Goal: Transaction & Acquisition: Download file/media

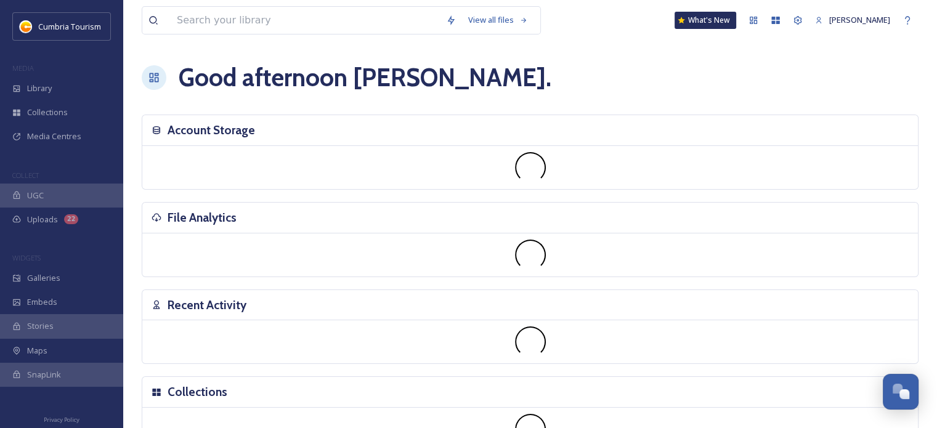
scroll to position [4891, 0]
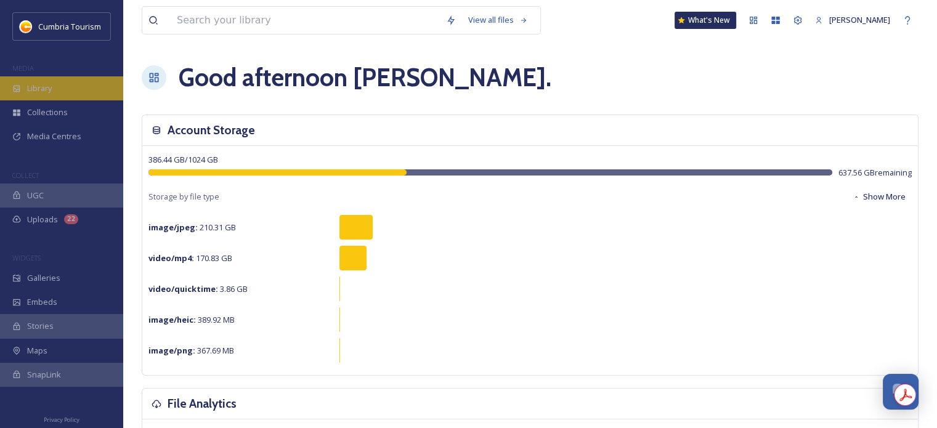
click at [38, 86] on span "Library" at bounding box center [39, 89] width 25 height 12
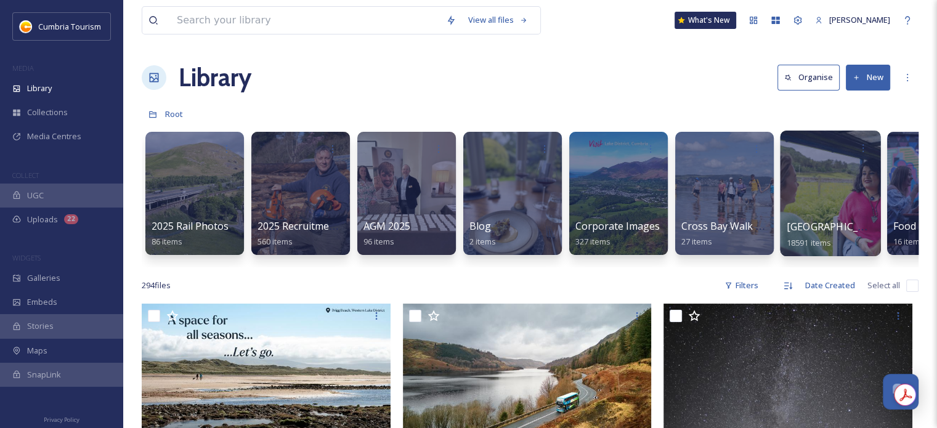
click at [807, 225] on span "[GEOGRAPHIC_DATA]" at bounding box center [837, 227] width 101 height 14
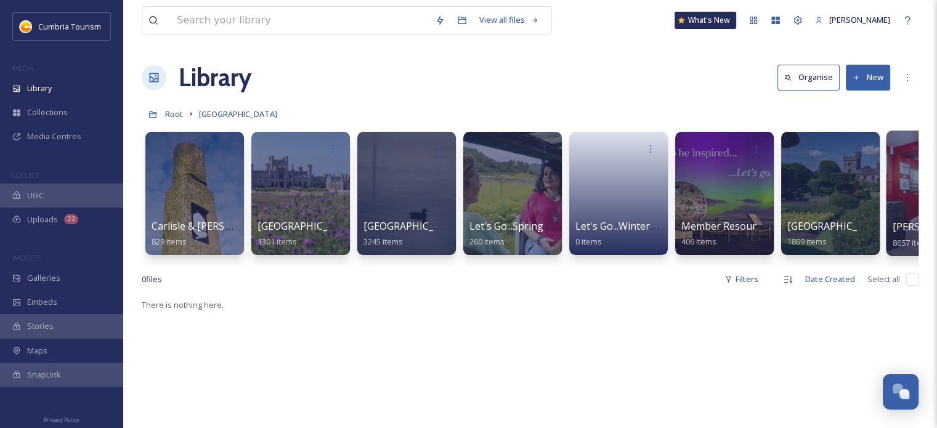
click at [899, 222] on span "[PERSON_NAME] Uploads" at bounding box center [954, 227] width 122 height 14
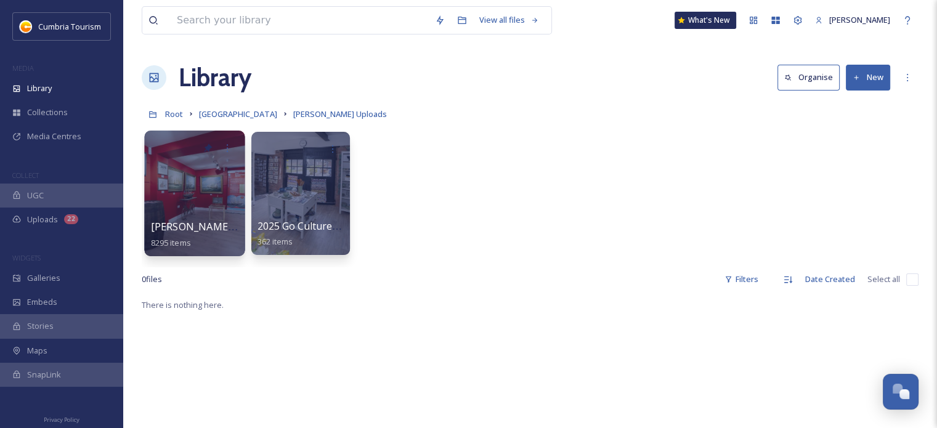
click at [169, 227] on span "[PERSON_NAME] Uploads - [DATE]" at bounding box center [233, 227] width 164 height 14
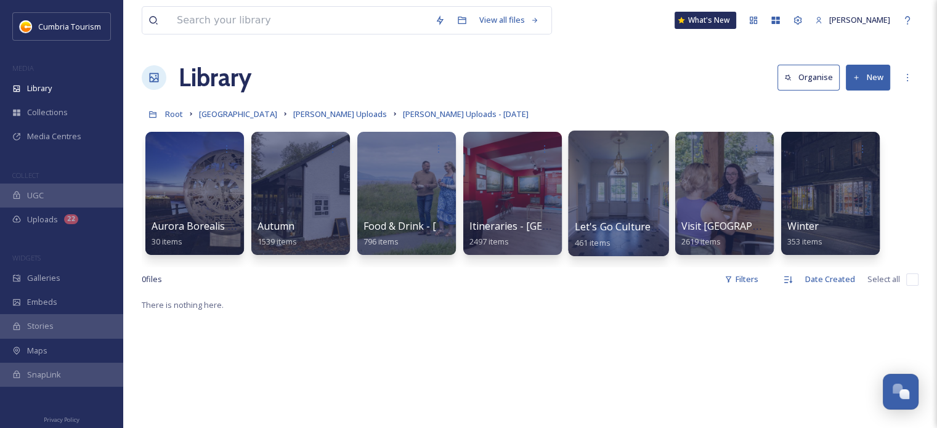
click at [600, 221] on span "Let's Go Culture - W&F" at bounding box center [628, 227] width 106 height 14
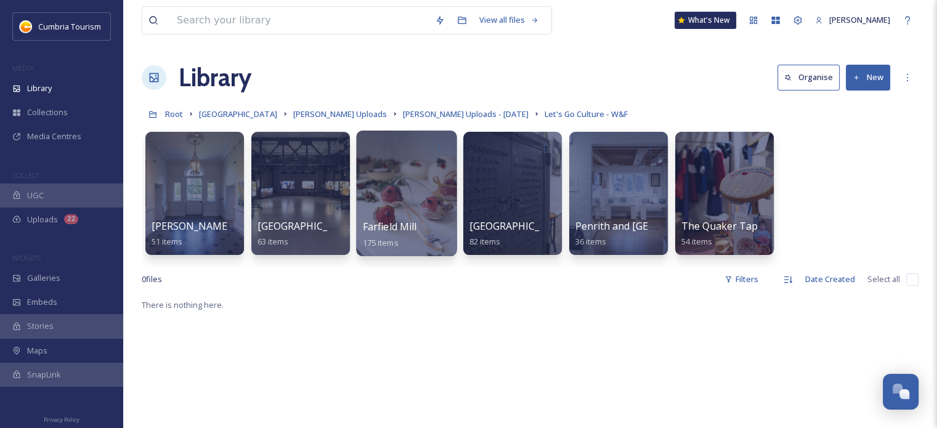
click at [402, 232] on span "Farfield Mill" at bounding box center [390, 227] width 54 height 14
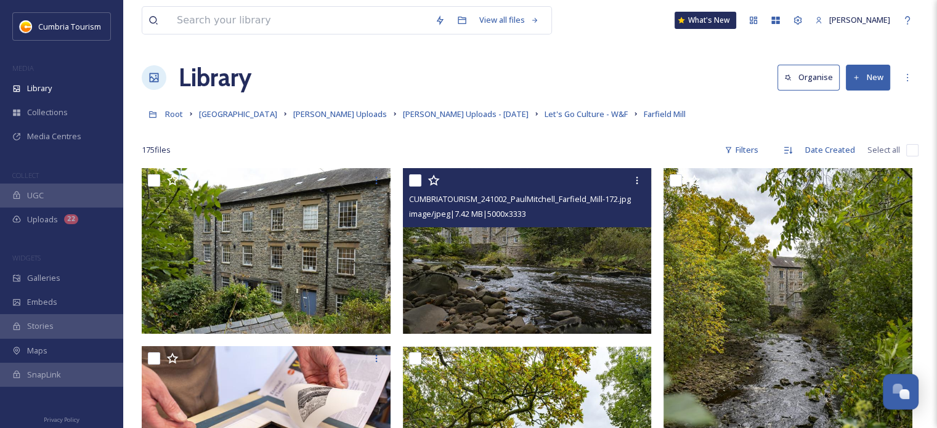
click at [622, 238] on img at bounding box center [527, 251] width 249 height 166
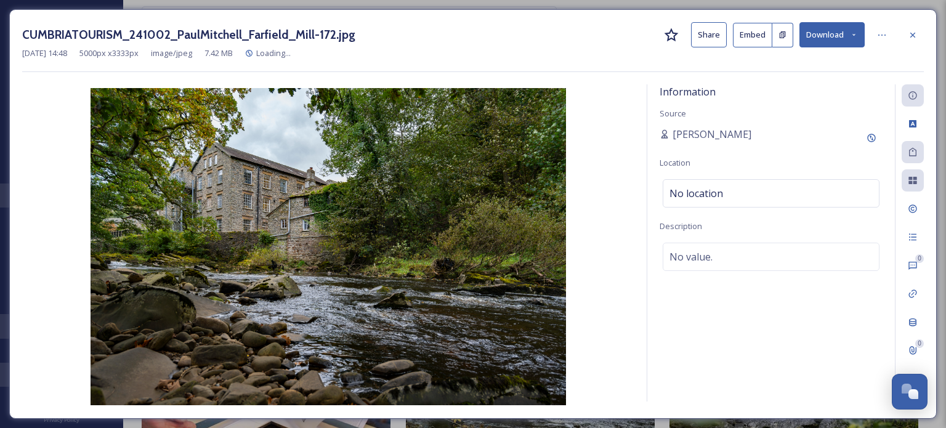
click at [842, 35] on button "Download" at bounding box center [832, 34] width 65 height 25
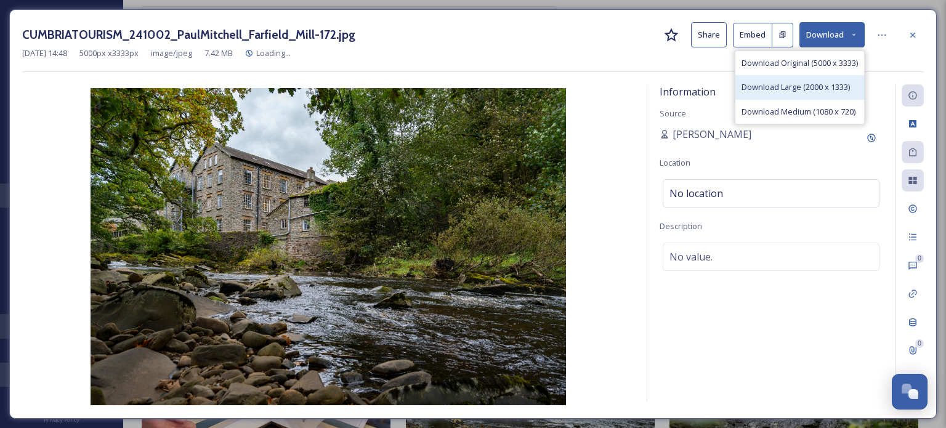
click at [809, 84] on span "Download Large (2000 x 1333)" at bounding box center [796, 87] width 108 height 12
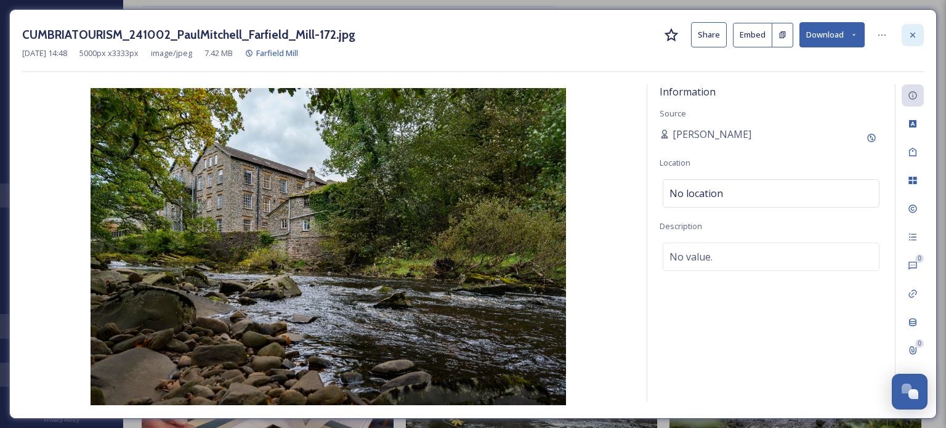
click at [913, 40] on div at bounding box center [913, 35] width 22 height 22
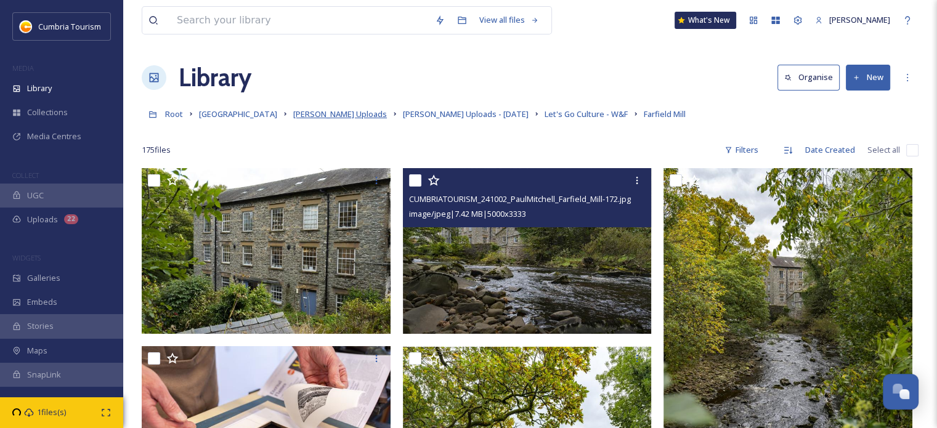
click at [325, 115] on span "[PERSON_NAME] Uploads" at bounding box center [340, 113] width 94 height 11
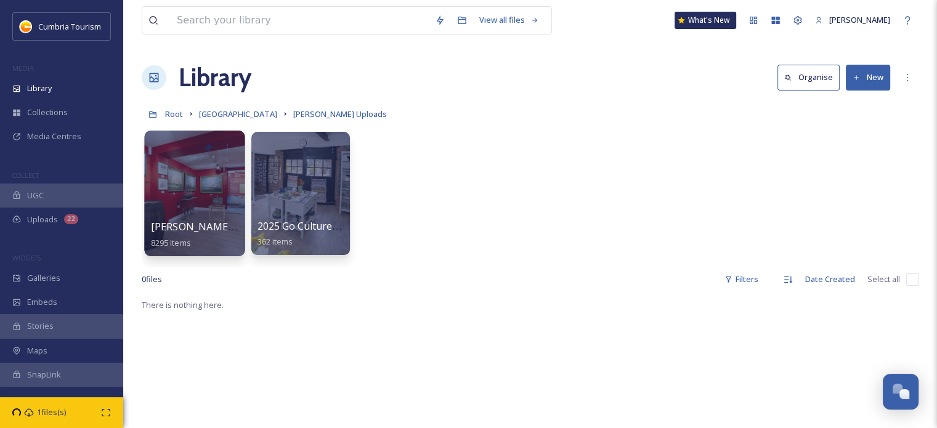
click at [200, 224] on span "[PERSON_NAME] Uploads - [DATE]" at bounding box center [233, 227] width 164 height 14
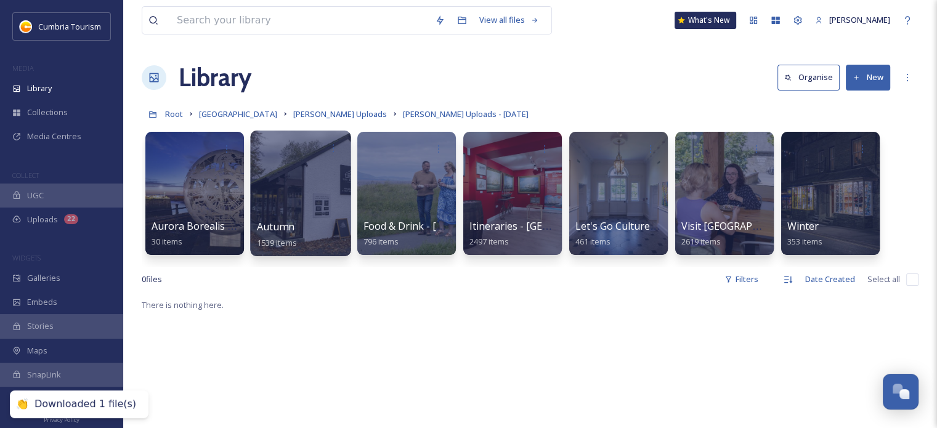
click at [277, 228] on span "Autumn" at bounding box center [276, 227] width 38 height 14
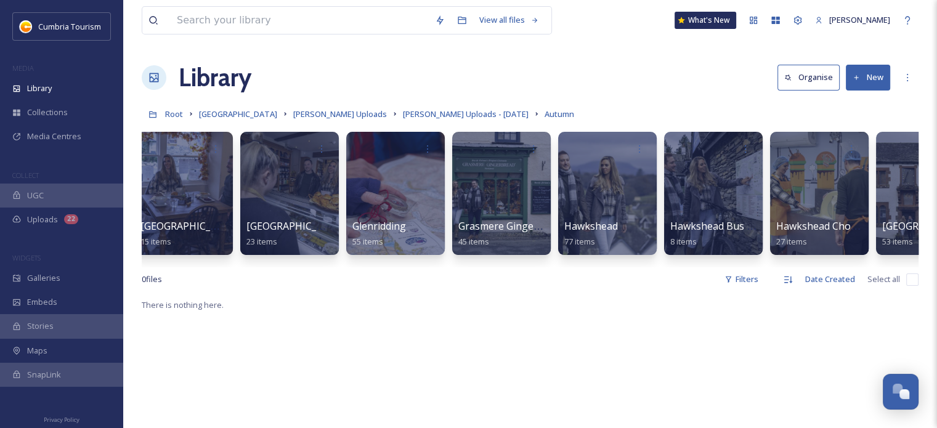
scroll to position [0, 452]
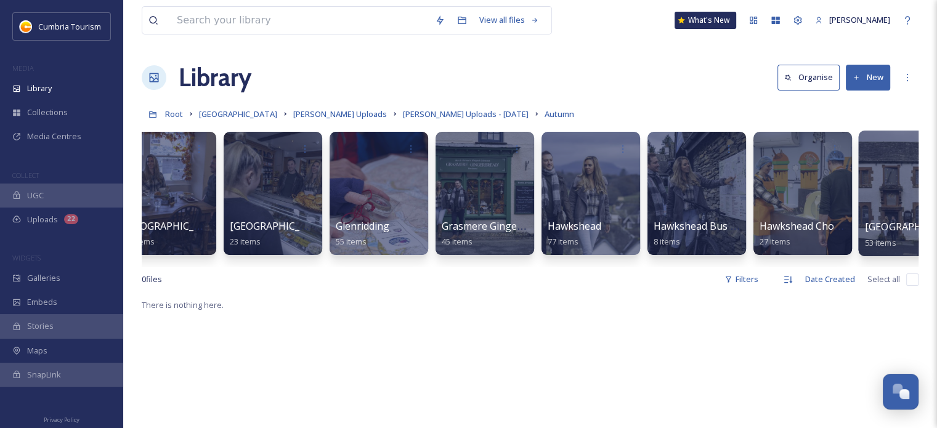
click at [879, 229] on span "[GEOGRAPHIC_DATA]" at bounding box center [915, 227] width 101 height 14
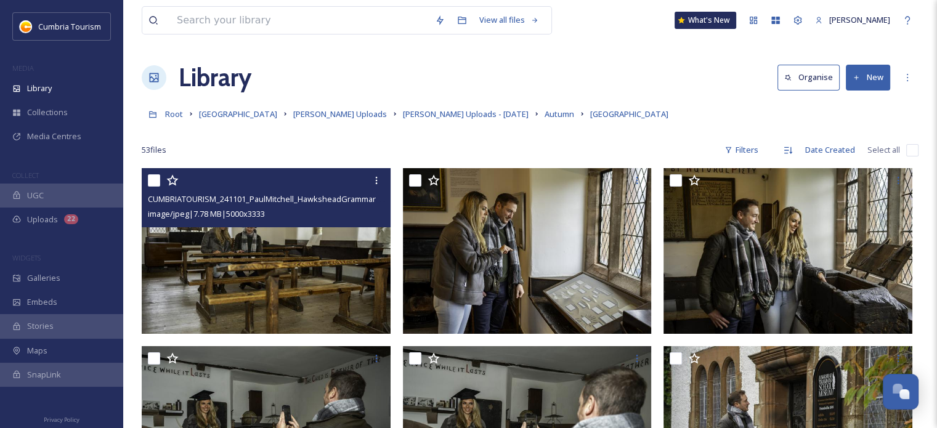
click at [325, 250] on img at bounding box center [266, 251] width 249 height 166
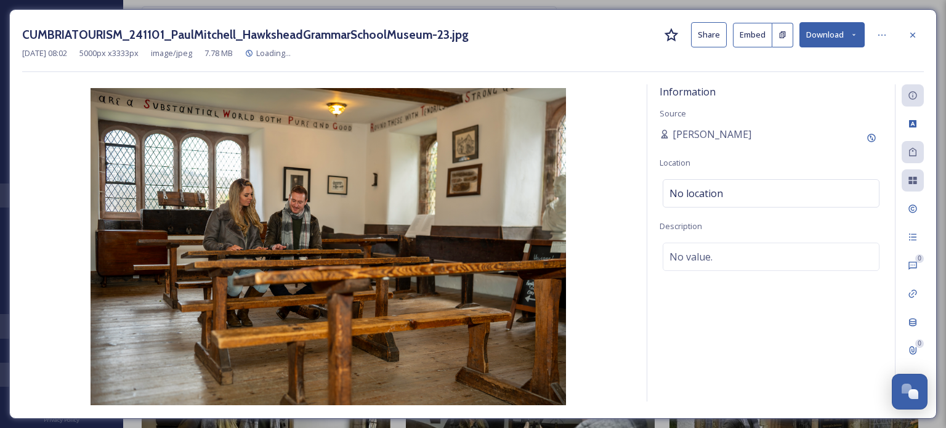
click at [838, 34] on button "Download" at bounding box center [832, 34] width 65 height 25
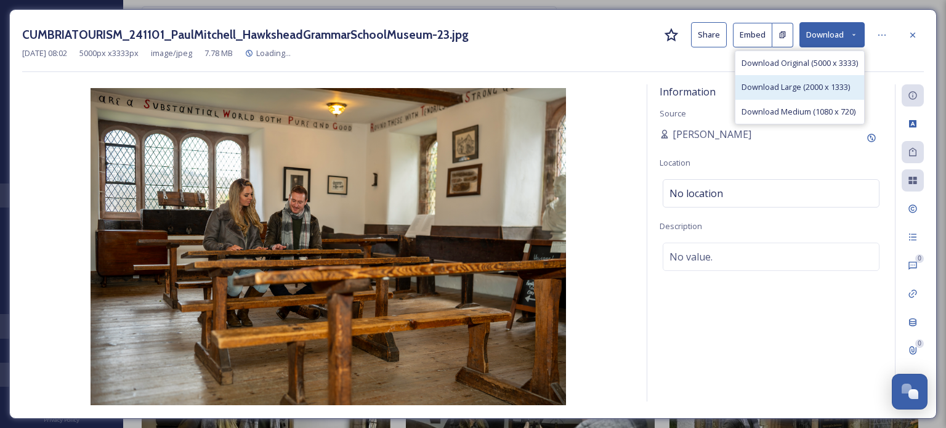
click at [800, 83] on span "Download Large (2000 x 1333)" at bounding box center [796, 87] width 108 height 12
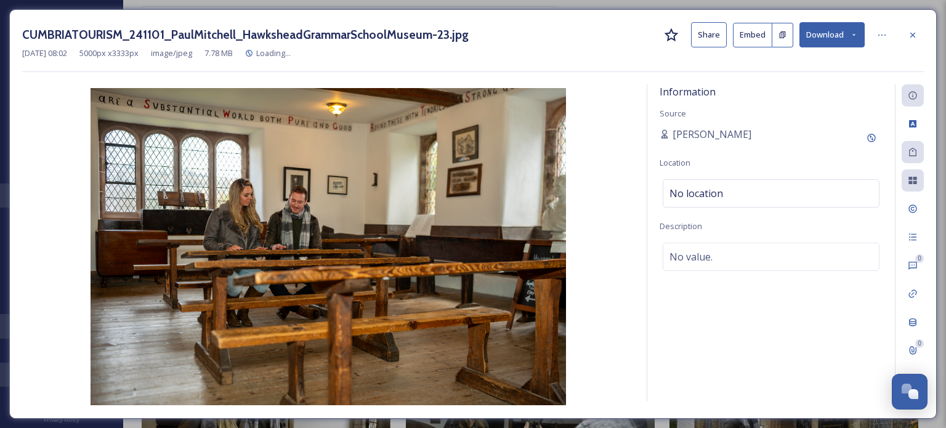
click at [914, 30] on icon at bounding box center [913, 35] width 10 height 10
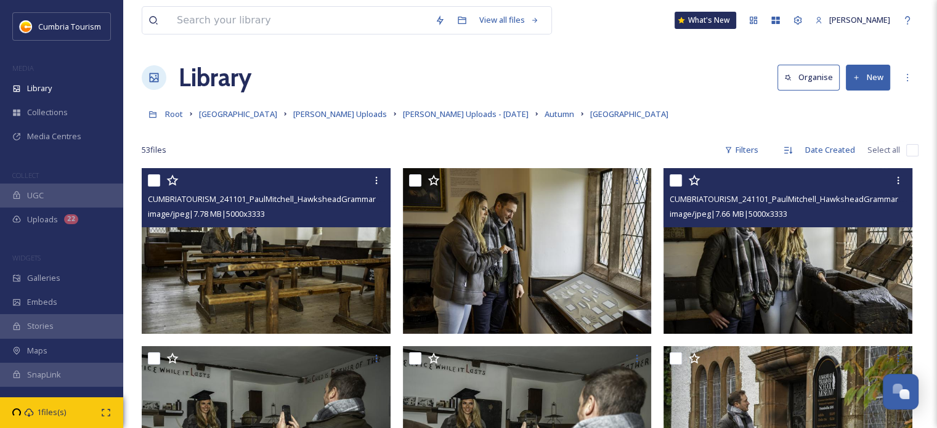
click at [826, 294] on img at bounding box center [788, 251] width 249 height 166
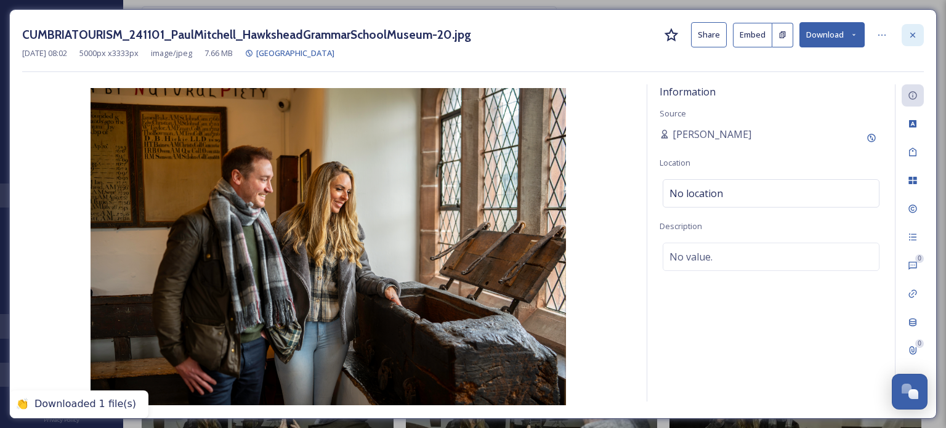
click at [920, 35] on div at bounding box center [913, 35] width 22 height 22
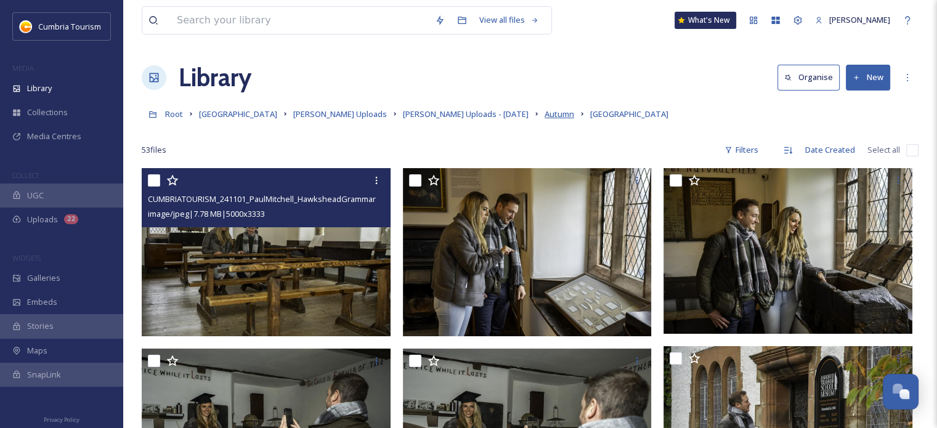
click at [545, 115] on span "Autumn" at bounding box center [560, 113] width 30 height 11
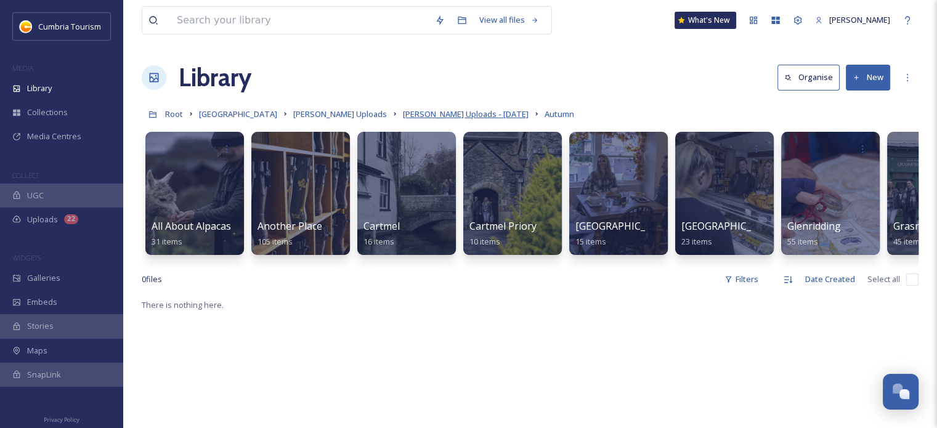
click at [444, 113] on span "[PERSON_NAME] Uploads - [DATE]" at bounding box center [466, 113] width 126 height 11
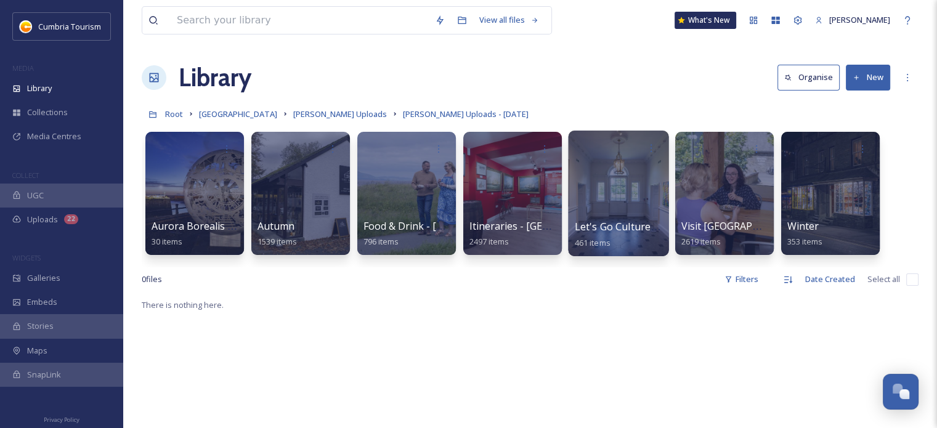
click at [588, 226] on span "Let's Go Culture - W&F" at bounding box center [628, 227] width 106 height 14
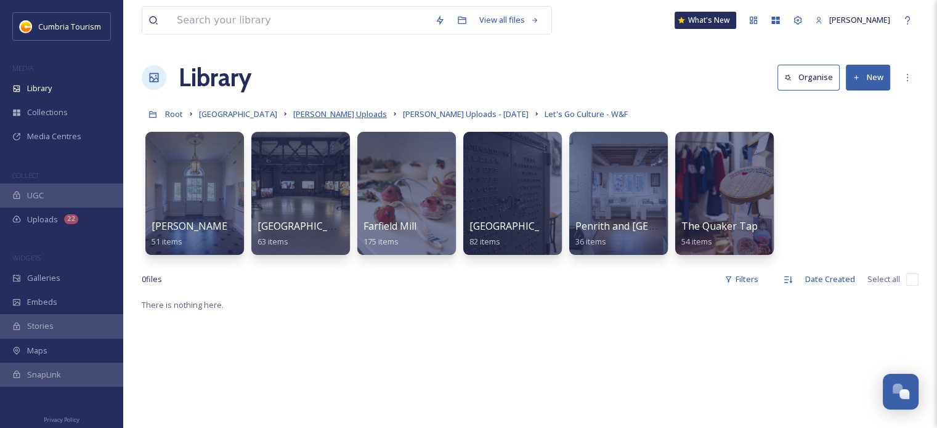
click at [365, 113] on span "[PERSON_NAME] Uploads" at bounding box center [340, 113] width 94 height 11
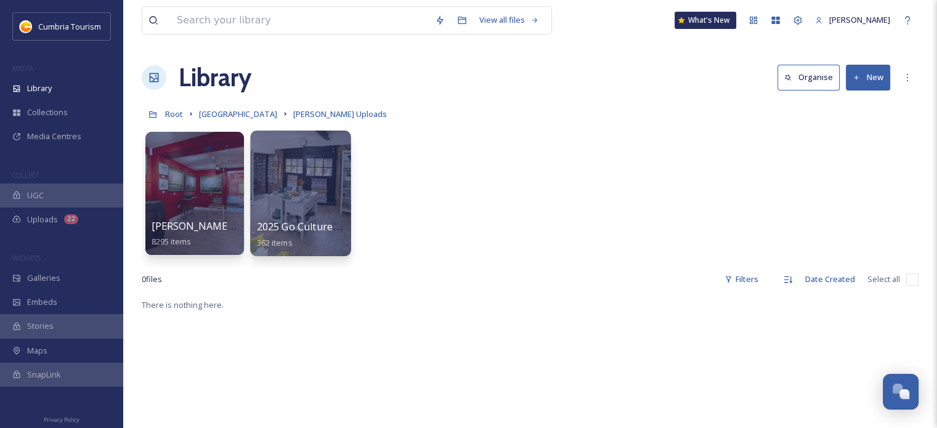
click at [312, 229] on span "2025 Go Culture - [PERSON_NAME] Upload" at bounding box center [357, 227] width 201 height 14
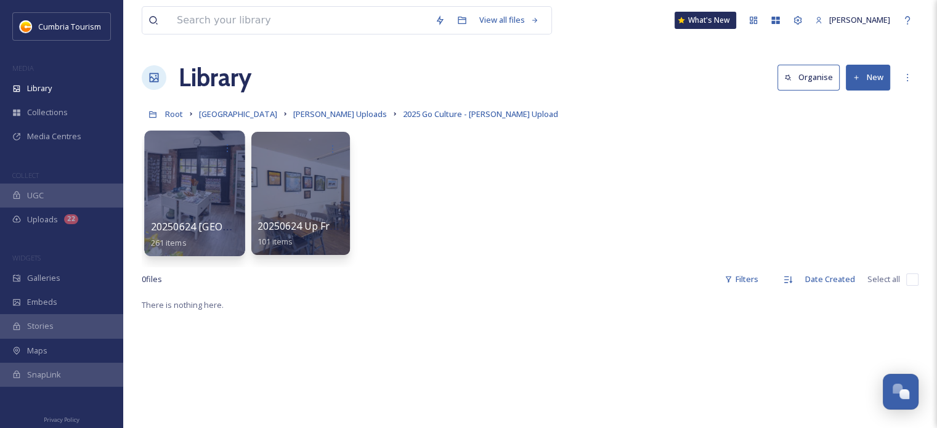
click at [171, 228] on span "20250624 [GEOGRAPHIC_DATA]" at bounding box center [225, 227] width 149 height 14
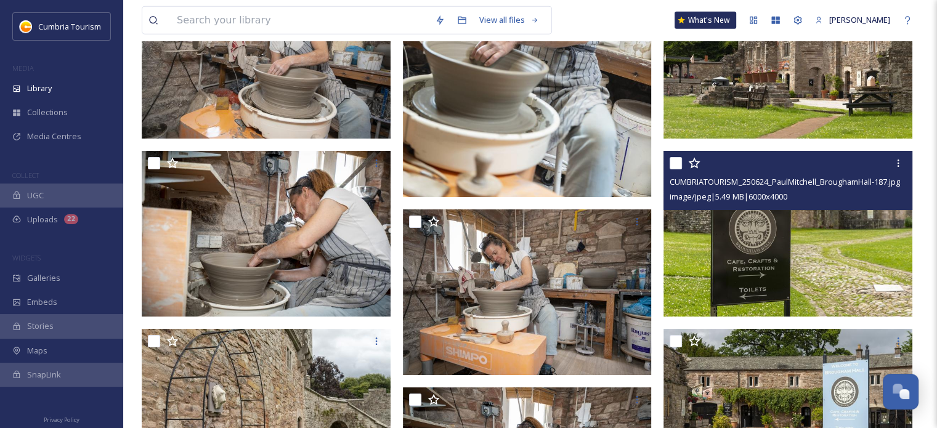
scroll to position [3697, 0]
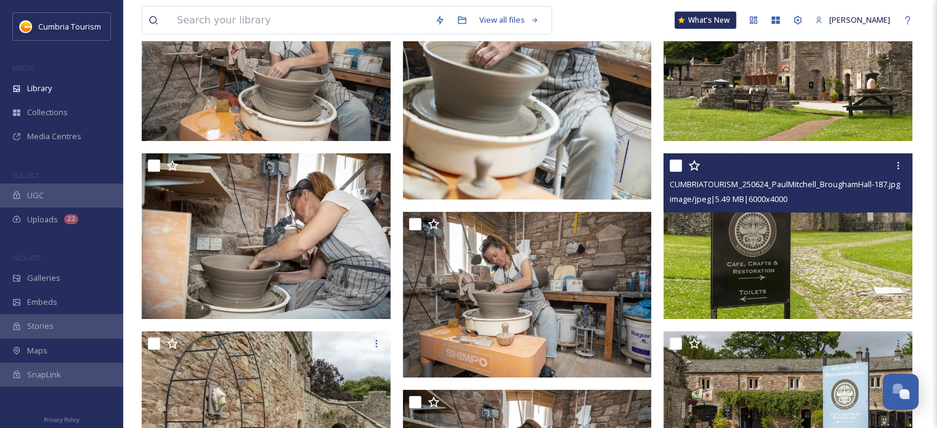
click at [835, 215] on img at bounding box center [788, 236] width 249 height 166
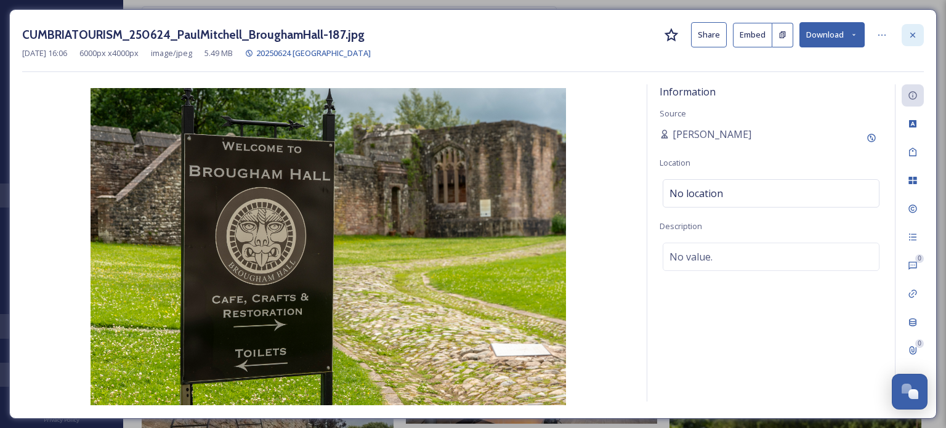
click at [915, 35] on icon at bounding box center [913, 35] width 10 height 10
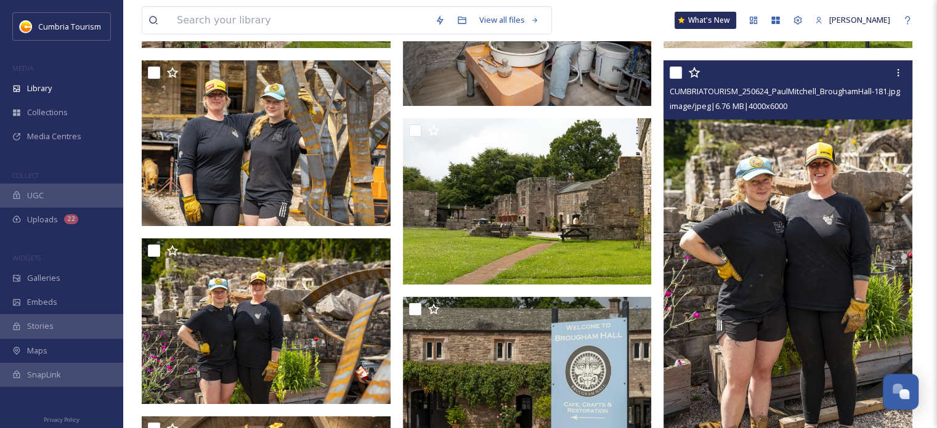
scroll to position [4005, 0]
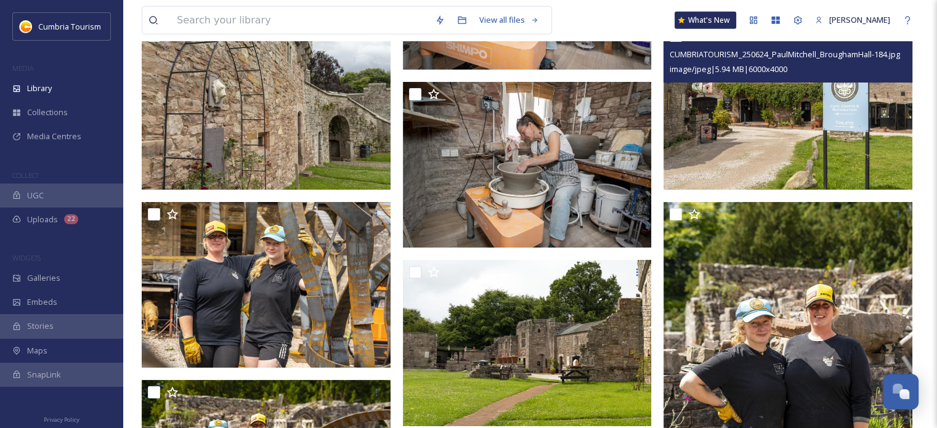
click at [792, 116] on img at bounding box center [788, 106] width 249 height 166
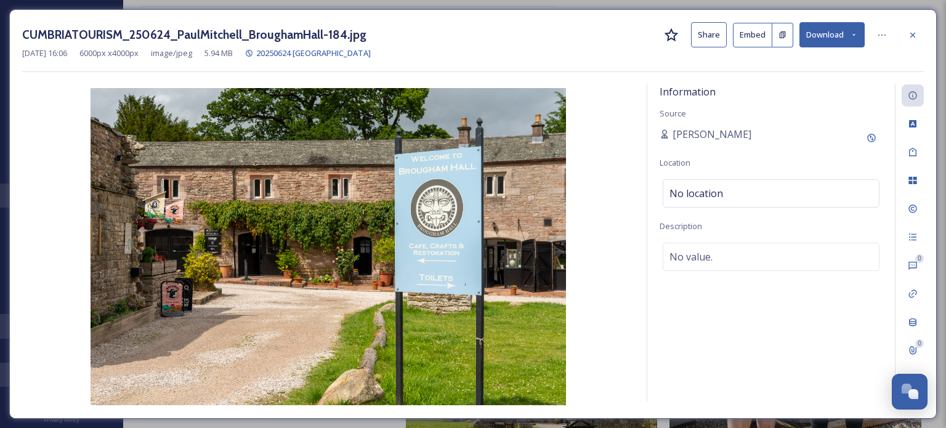
click at [829, 36] on button "Download" at bounding box center [832, 34] width 65 height 25
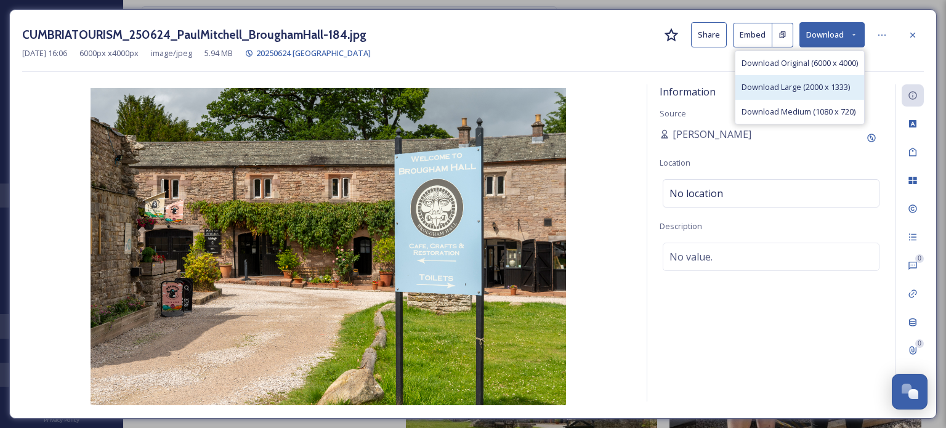
click at [804, 86] on span "Download Large (2000 x 1333)" at bounding box center [796, 87] width 108 height 12
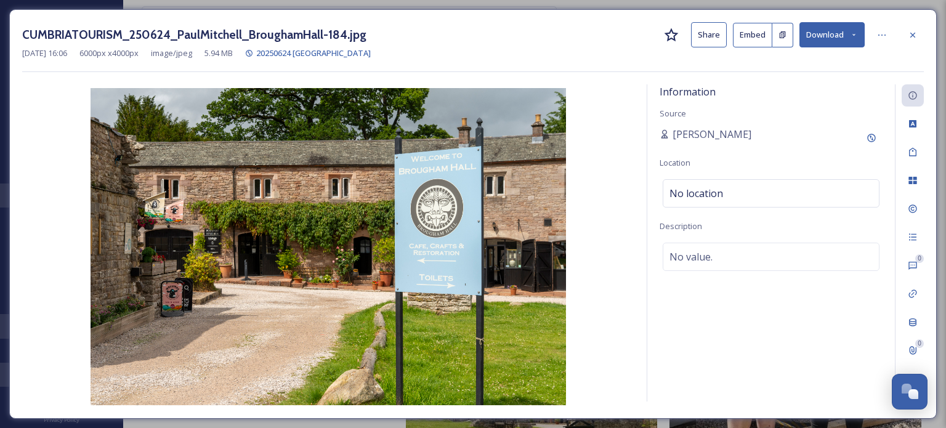
drag, startPoint x: 914, startPoint y: 31, endPoint x: 907, endPoint y: 33, distance: 7.6
click at [914, 31] on icon at bounding box center [913, 35] width 10 height 10
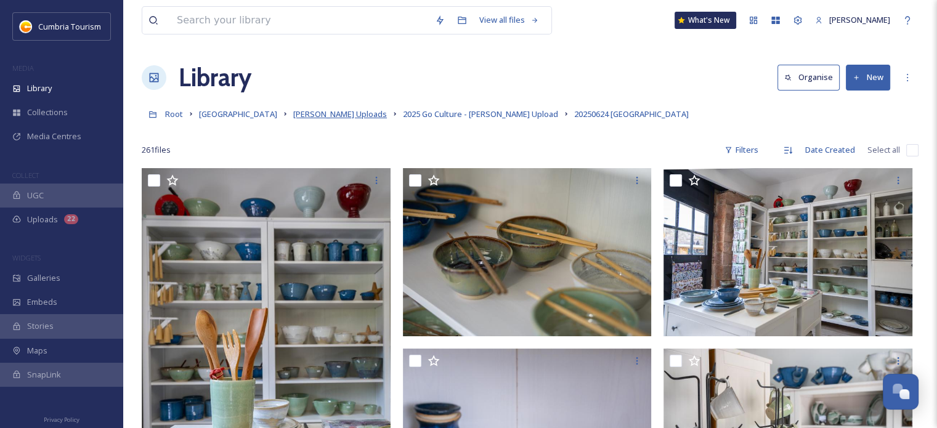
click at [361, 115] on span "[PERSON_NAME] Uploads" at bounding box center [340, 113] width 94 height 11
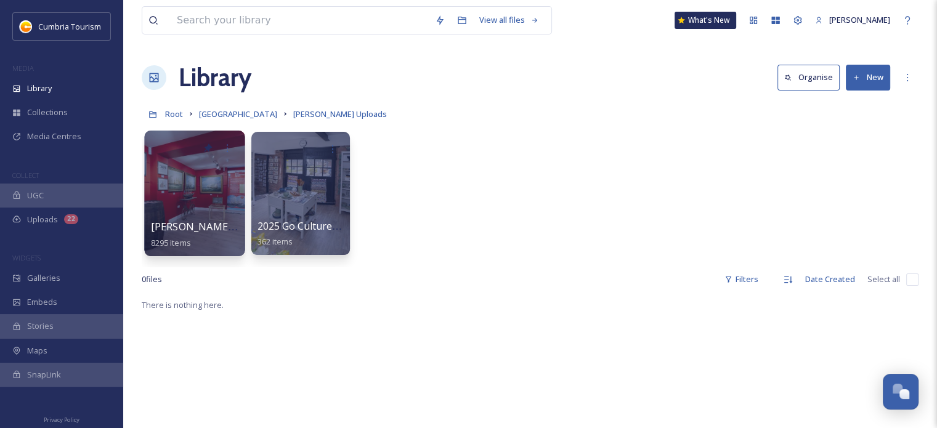
click at [200, 225] on span "[PERSON_NAME] Uploads - [DATE]" at bounding box center [233, 227] width 164 height 14
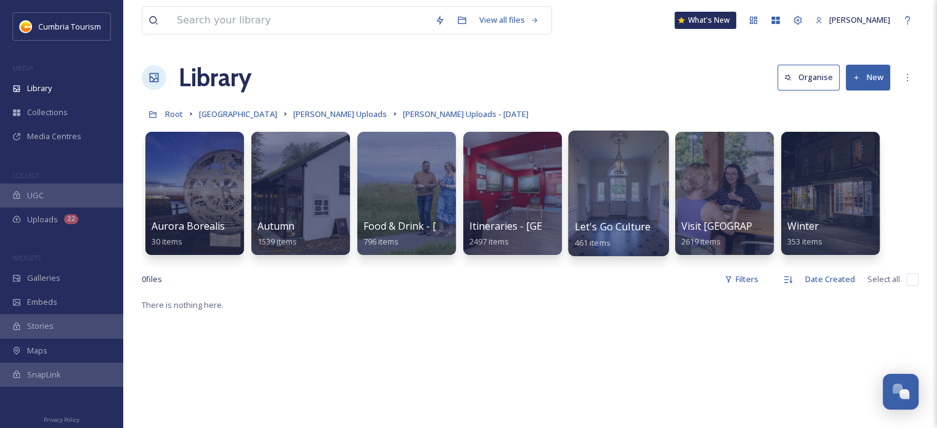
click at [596, 227] on span "Let's Go Culture - W&F" at bounding box center [628, 227] width 106 height 14
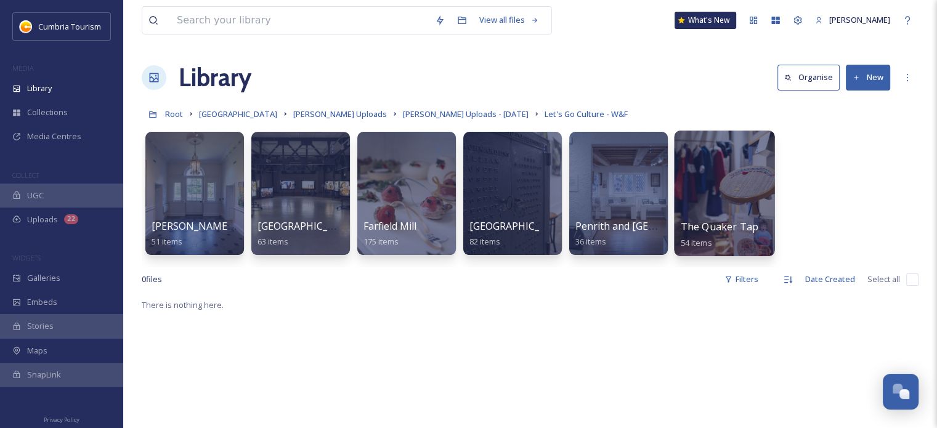
click at [748, 226] on span "The Quaker Tapestry" at bounding box center [732, 227] width 102 height 14
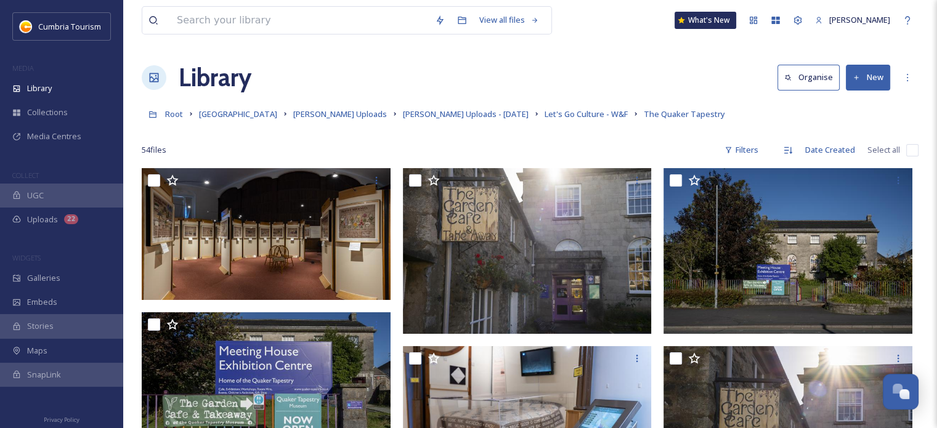
click at [545, 108] on link "Let's Go Culture - W&F" at bounding box center [586, 114] width 83 height 15
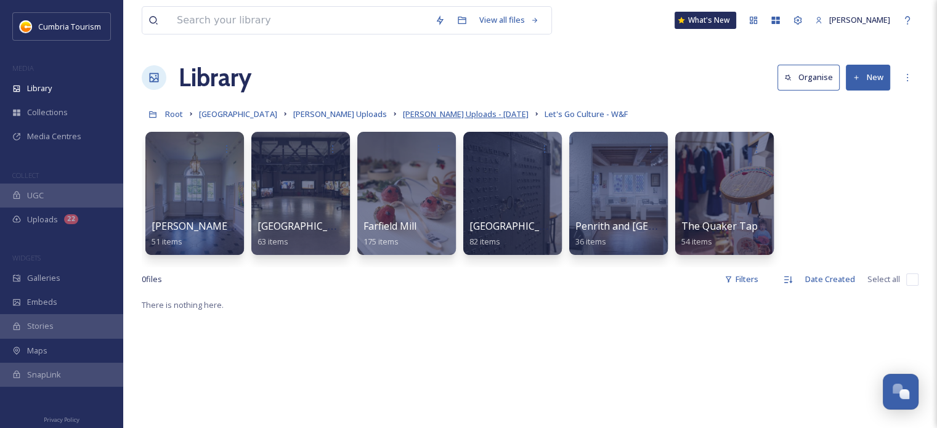
click at [473, 115] on span "[PERSON_NAME] Uploads - [DATE]" at bounding box center [466, 113] width 126 height 11
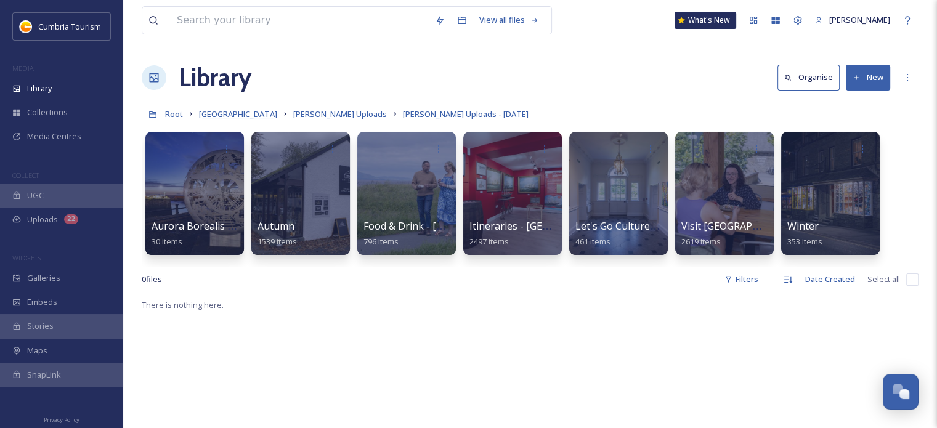
click at [259, 112] on span "[GEOGRAPHIC_DATA]" at bounding box center [238, 113] width 78 height 11
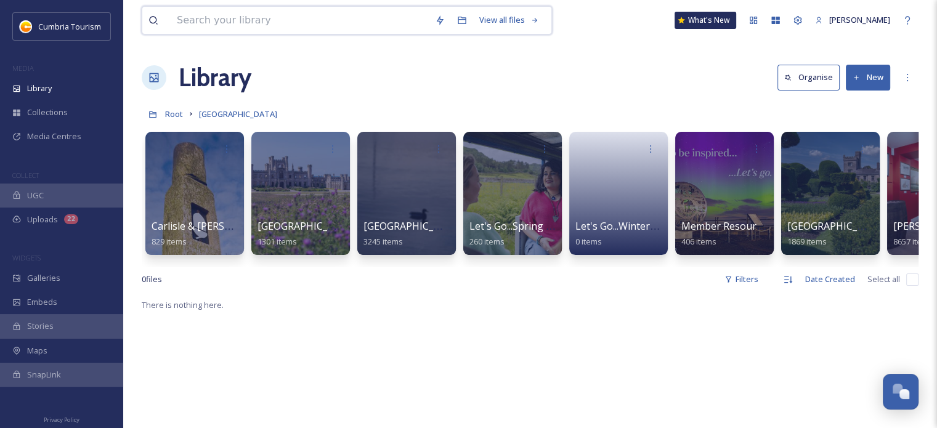
click at [234, 19] on input at bounding box center [300, 20] width 258 height 27
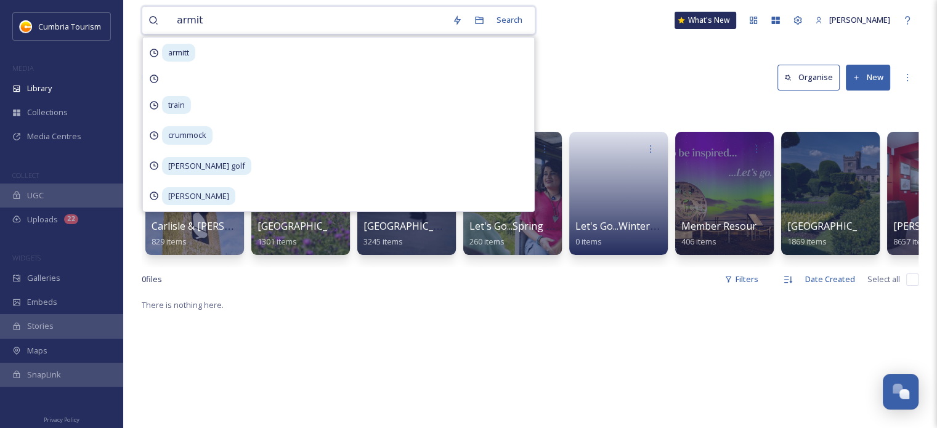
type input "armitt"
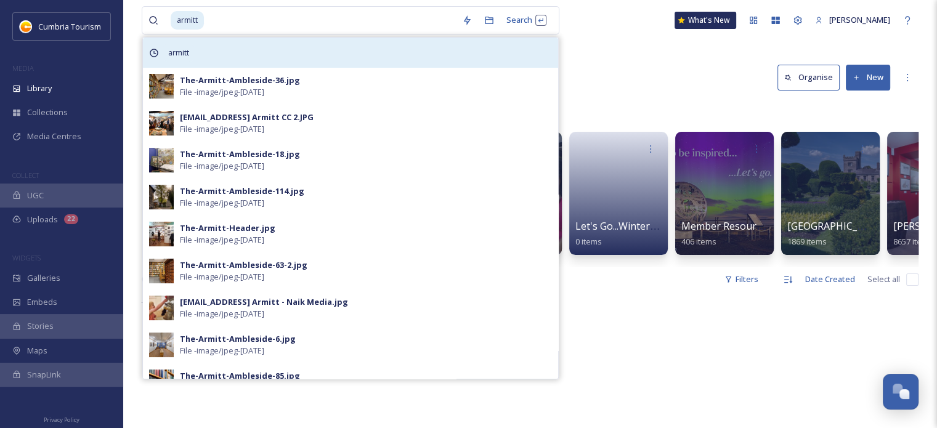
click at [173, 57] on span "armitt" at bounding box center [178, 53] width 33 height 18
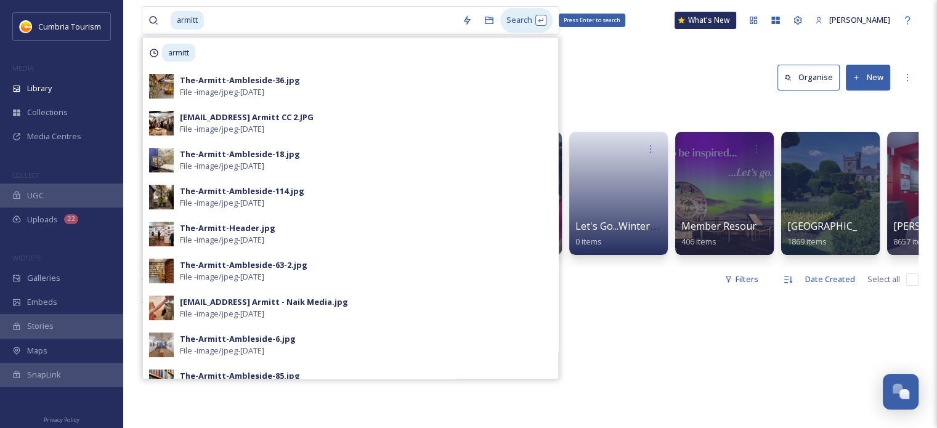
click at [511, 22] on div "Search Press Enter to search" at bounding box center [526, 20] width 52 height 24
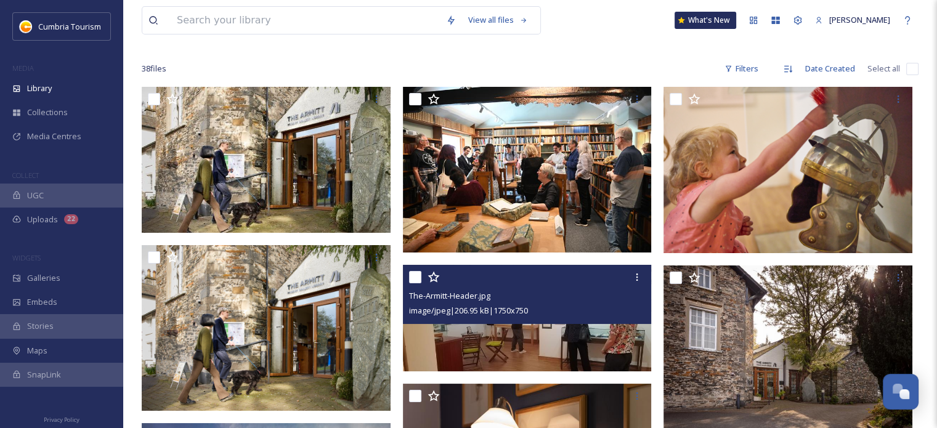
scroll to position [185, 0]
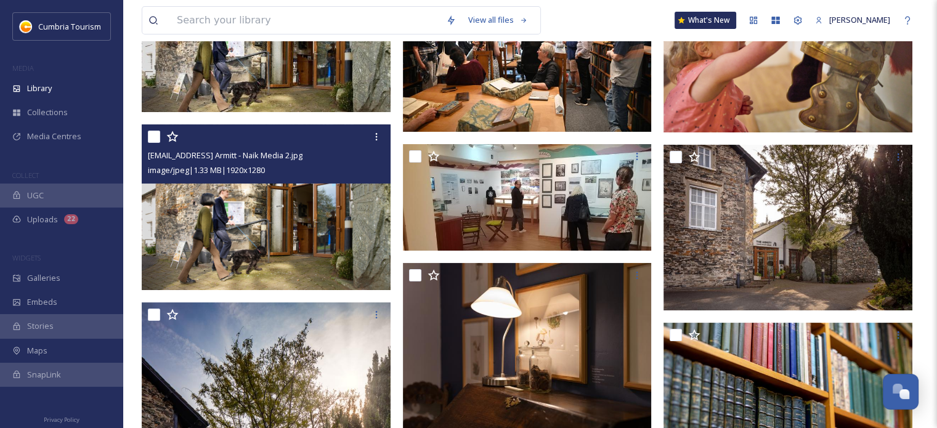
click at [343, 250] on img at bounding box center [266, 207] width 249 height 166
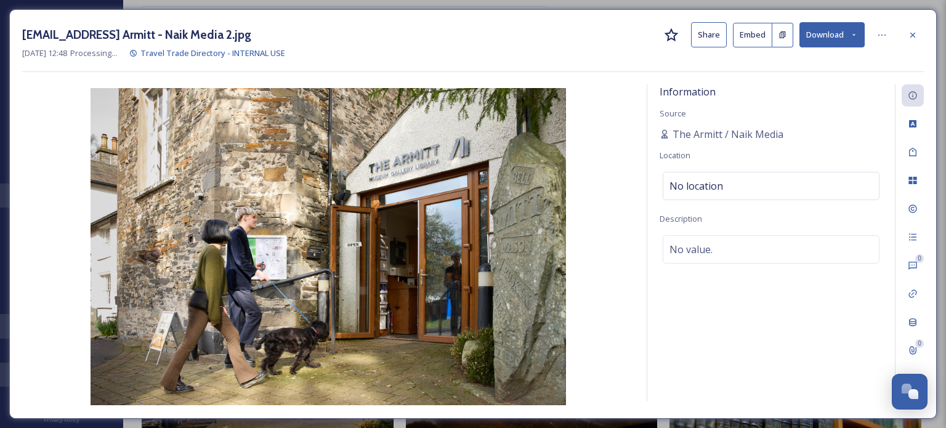
click at [824, 38] on button "Download" at bounding box center [832, 34] width 65 height 25
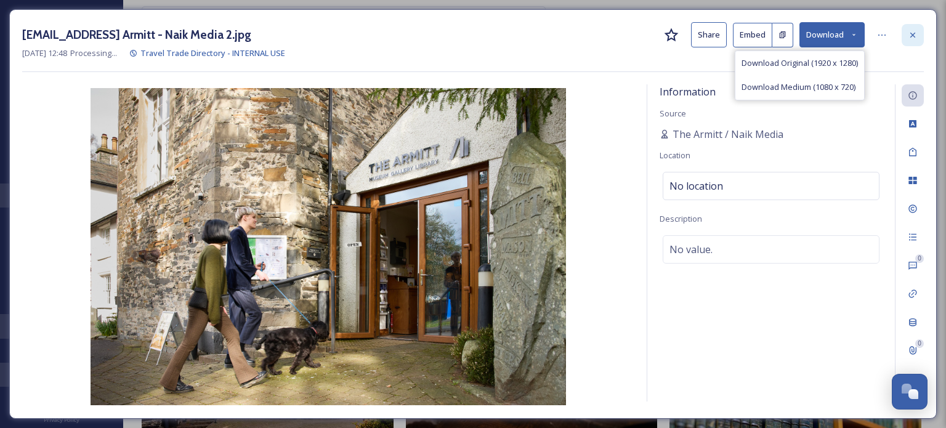
click at [917, 36] on icon at bounding box center [913, 35] width 10 height 10
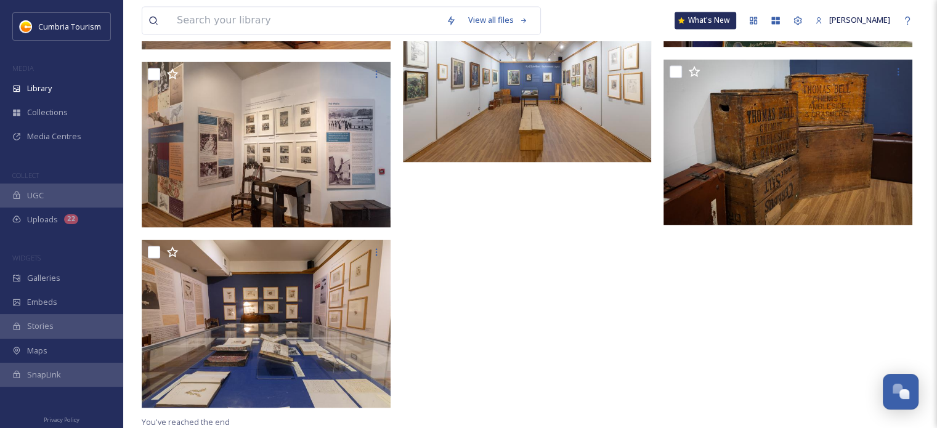
scroll to position [2259, 0]
